Goal: Find specific page/section

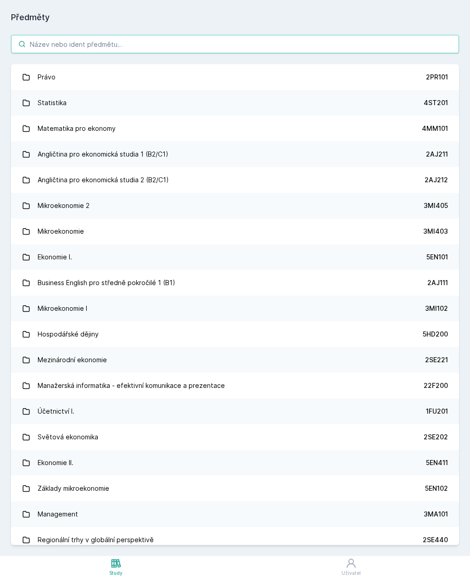
click at [363, 44] on input "search" at bounding box center [235, 44] width 448 height 18
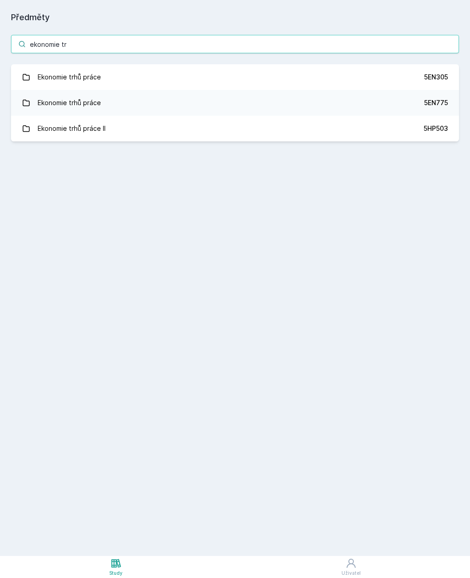
type input "ekonomie tr"
click at [444, 76] on div "5EN305" at bounding box center [436, 76] width 24 height 9
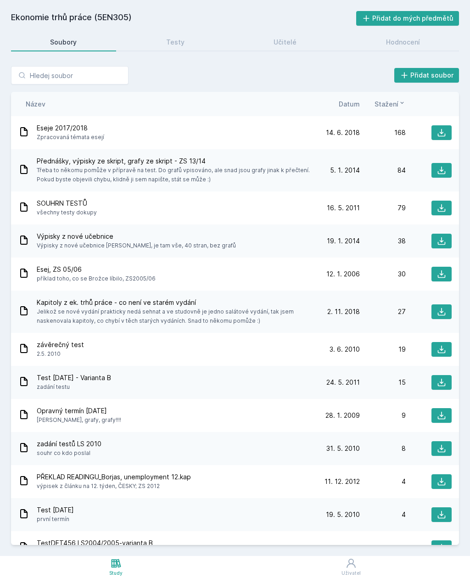
click at [351, 102] on span "Datum" at bounding box center [349, 104] width 21 height 10
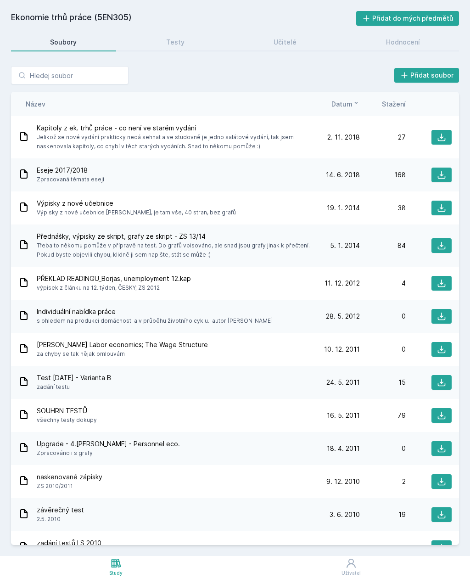
click at [443, 279] on icon at bounding box center [441, 283] width 9 height 9
click at [400, 102] on span "Stažení" at bounding box center [394, 104] width 24 height 10
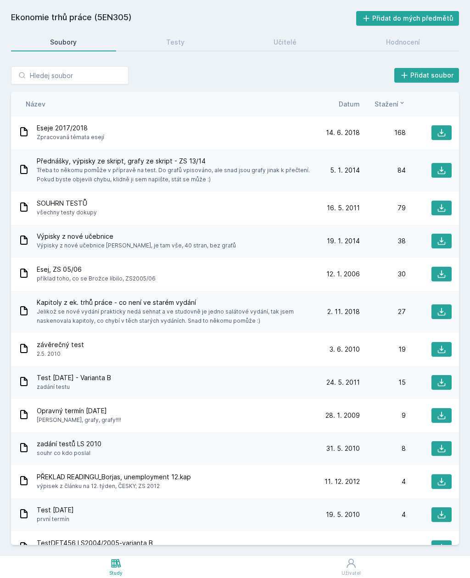
click at [448, 161] on div "Přednášky, výpisky ze skript, grafy ze skript - ZS 13/14 Třeba to někomu pomůže…" at bounding box center [235, 170] width 448 height 42
click at [442, 167] on icon at bounding box center [441, 170] width 9 height 9
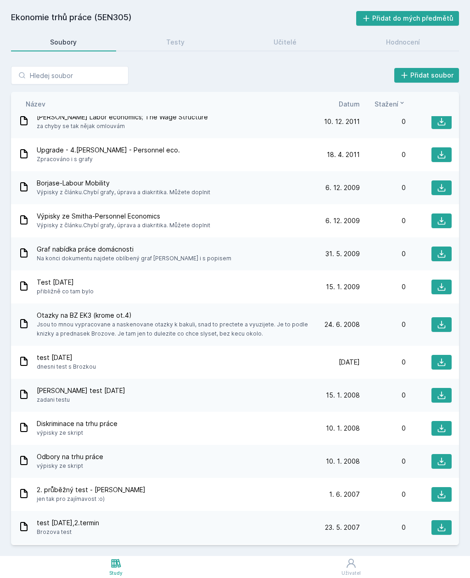
scroll to position [591, 0]
